Goal: Transaction & Acquisition: Subscribe to service/newsletter

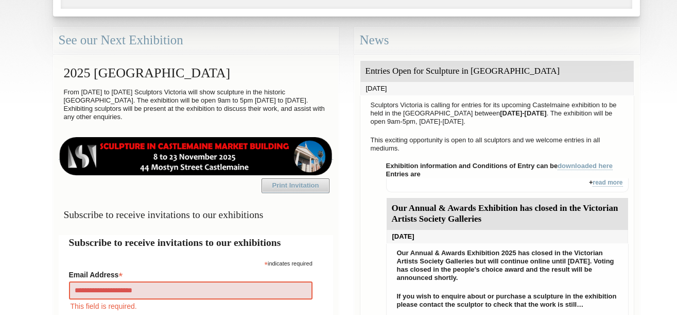
type input "**********"
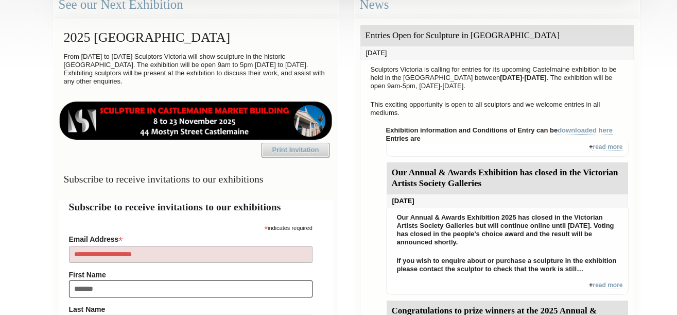
type input "********"
type input "*"
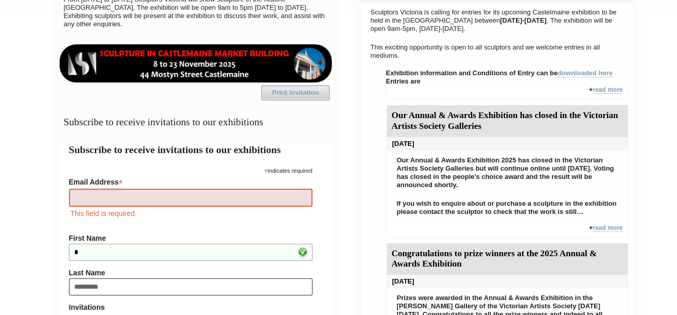
type input "*********"
